Goal: Check status

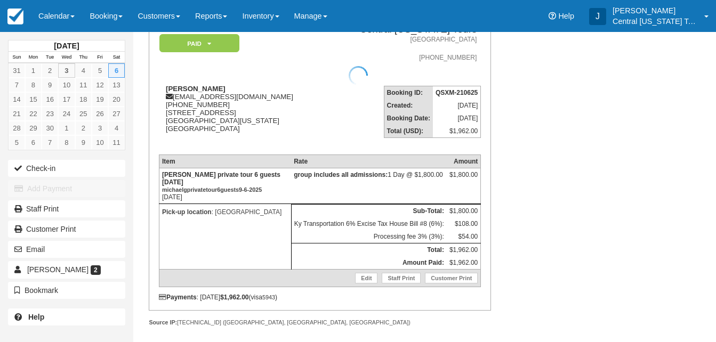
scroll to position [95, 0]
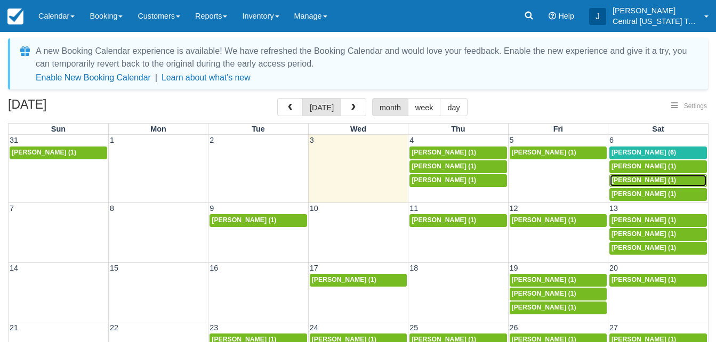
click at [637, 179] on span "[PERSON_NAME] (1)" at bounding box center [644, 179] width 65 height 7
